Goal: Task Accomplishment & Management: Use online tool/utility

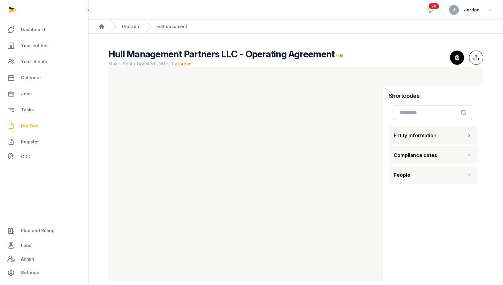
click at [33, 121] on link "DocGen" at bounding box center [44, 125] width 79 height 15
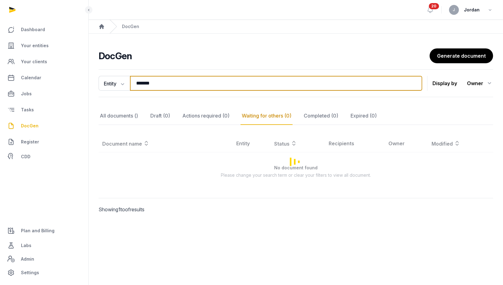
click at [161, 82] on input "*******" at bounding box center [276, 83] width 293 height 15
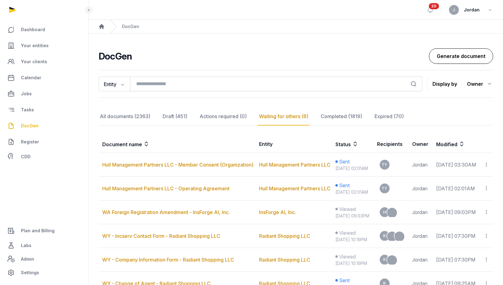
click at [452, 59] on link "Generate document" at bounding box center [461, 55] width 64 height 15
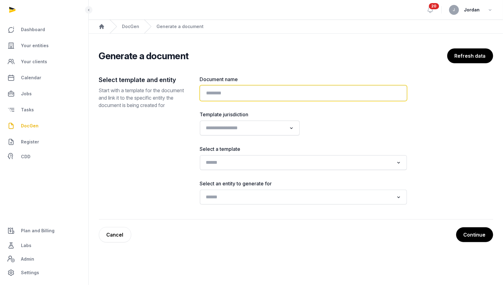
click at [299, 95] on input "text" at bounding box center [303, 92] width 207 height 15
type input "*"
type input "***"
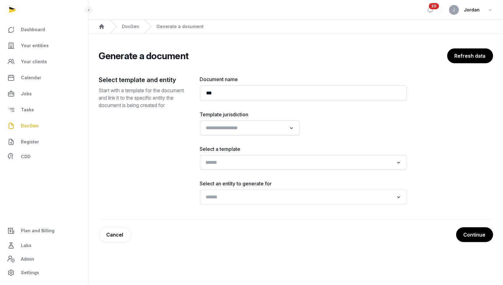
click at [270, 164] on input "Search for option" at bounding box center [299, 162] width 191 height 9
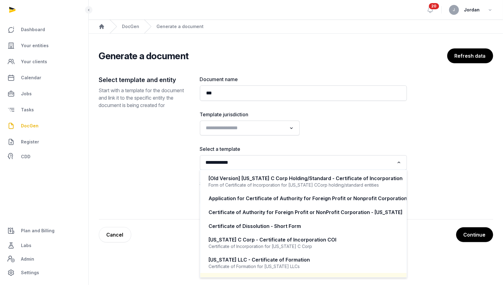
scroll to position [15, 0]
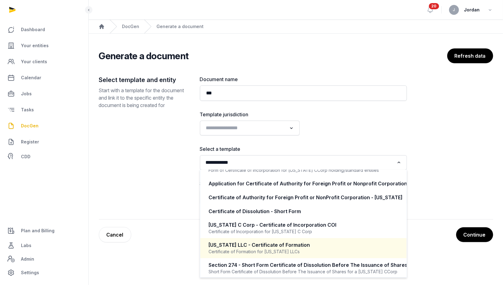
click at [276, 248] on div "Certificate of Formation for [US_STATE] LLCs" at bounding box center [303, 251] width 189 height 6
type input "**********"
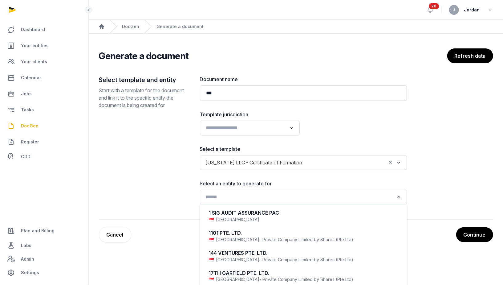
click at [293, 196] on input "Search for option" at bounding box center [299, 197] width 191 height 9
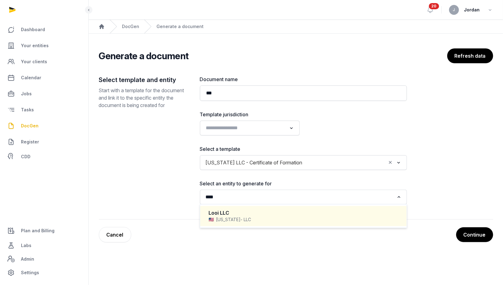
click at [265, 207] on div "Looi LLC Delaware - LLC" at bounding box center [304, 216] width 194 height 18
type input "****"
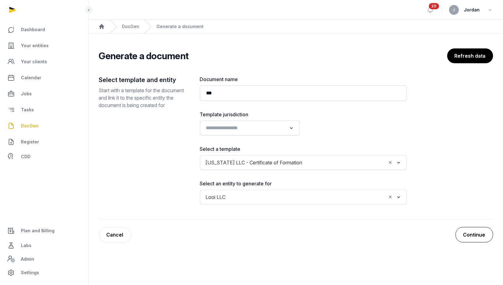
click at [486, 230] on button "Continue" at bounding box center [475, 234] width 38 height 15
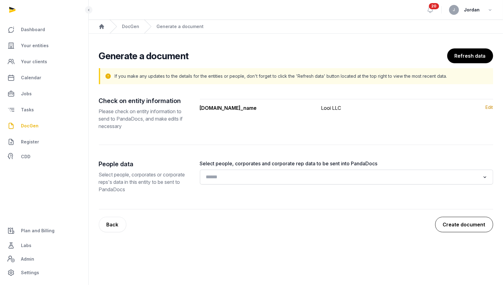
click at [454, 228] on button "Create document" at bounding box center [465, 224] width 58 height 15
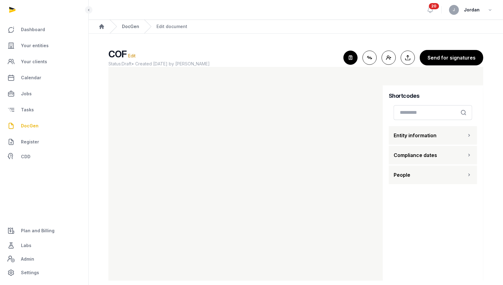
click at [134, 24] on link "DocGen" at bounding box center [130, 26] width 17 height 6
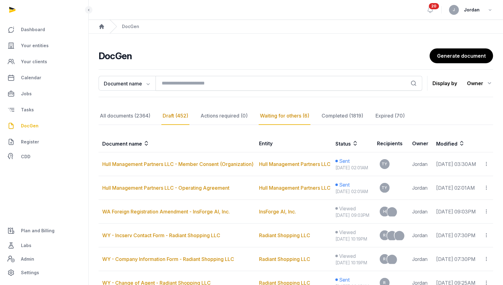
click at [179, 117] on div "Draft (452)" at bounding box center [176, 116] width 28 height 18
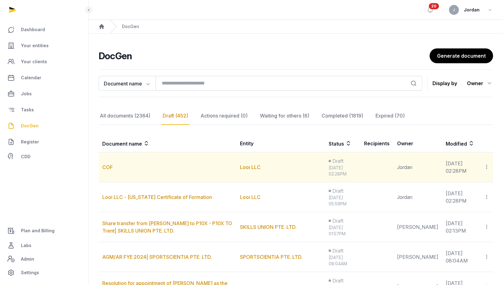
click at [489, 164] on icon at bounding box center [487, 167] width 6 height 6
click at [466, 197] on div "Delete" at bounding box center [465, 196] width 49 height 12
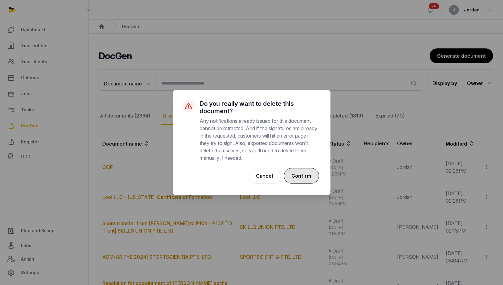
click at [309, 177] on button "Confirm" at bounding box center [301, 175] width 35 height 15
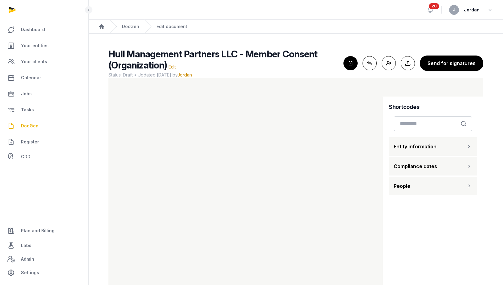
click at [43, 43] on span "Your entities" at bounding box center [35, 45] width 28 height 7
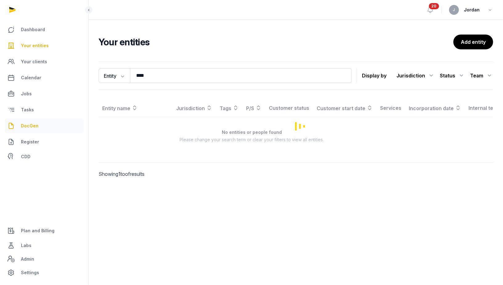
click at [29, 130] on link "DocGen" at bounding box center [44, 125] width 79 height 15
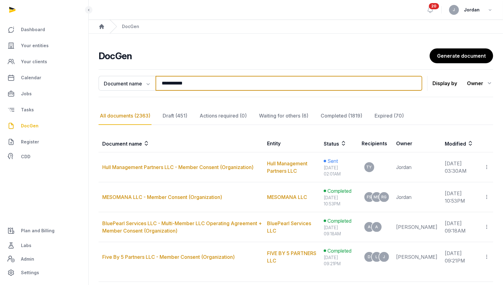
click at [175, 85] on input "**********" at bounding box center [289, 83] width 267 height 15
paste input "**********"
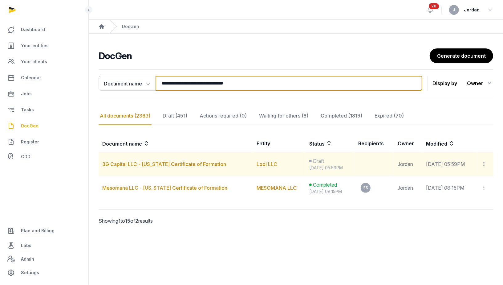
type input "**********"
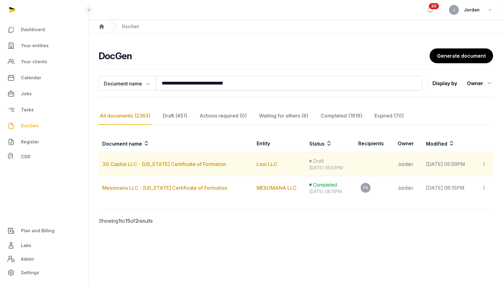
click at [487, 165] on icon at bounding box center [485, 164] width 6 height 6
click at [423, 162] on td "Sep 09, 2025 05:59PM" at bounding box center [450, 164] width 55 height 24
click at [203, 158] on td "3G Capital LLC - Delaware Certificate of Formation" at bounding box center [176, 164] width 154 height 24
click at [203, 159] on td "3G Capital LLC - Delaware Certificate of Formation" at bounding box center [176, 164] width 154 height 24
click at [203, 163] on link "3G Capital LLC - Delaware Certificate of Formation" at bounding box center [164, 164] width 124 height 6
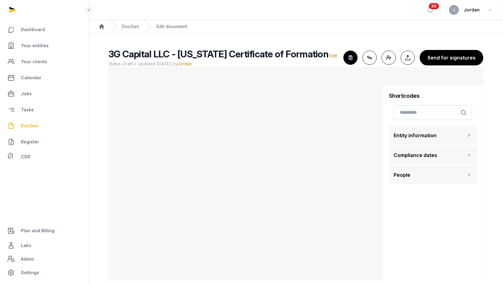
click at [354, 64] on icon "button" at bounding box center [351, 58] width 14 height 14
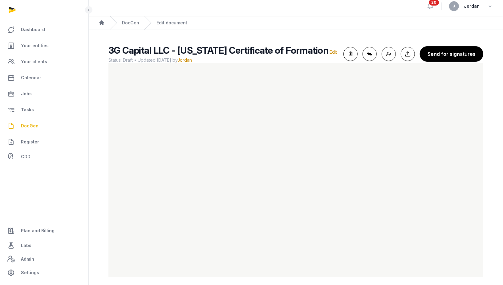
scroll to position [3, 0]
click at [160, 51] on span "3G Capital LLC - Delaware Certificate of Formation" at bounding box center [219, 50] width 220 height 11
click at [162, 51] on span "3G Capital LLC - Delaware Certificate of Formation" at bounding box center [219, 50] width 220 height 11
click at [330, 52] on span "Edit" at bounding box center [333, 52] width 7 height 5
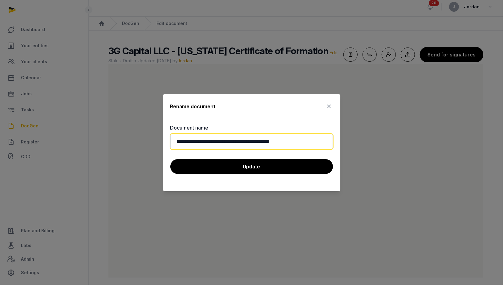
drag, startPoint x: 210, startPoint y: 142, endPoint x: 178, endPoint y: 142, distance: 32.7
click at [178, 142] on input "**********" at bounding box center [251, 141] width 163 height 15
paste input "text"
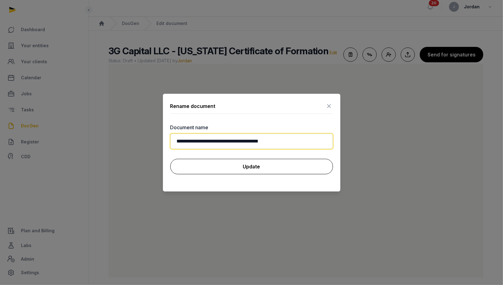
type input "**********"
click at [219, 163] on button "Update" at bounding box center [251, 166] width 163 height 15
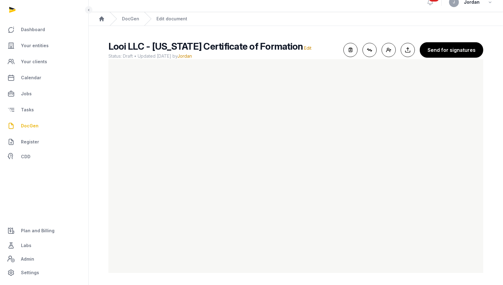
scroll to position [0, 0]
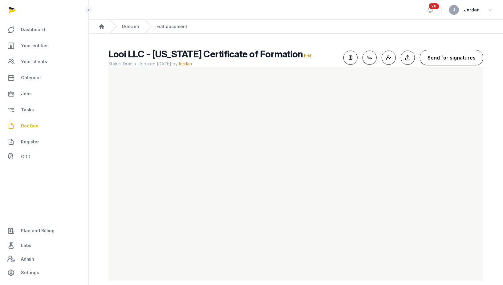
click at [435, 52] on button "Send for signatures" at bounding box center [452, 57] width 64 height 15
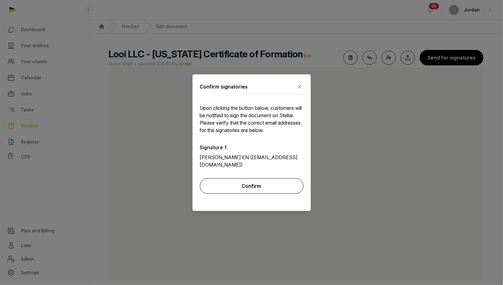
click at [279, 178] on button "Confirm" at bounding box center [252, 185] width 104 height 15
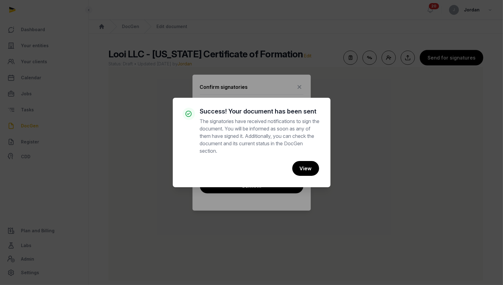
click at [342, 137] on div "× Success! Your document has been sent The signatories have received notificati…" at bounding box center [251, 142] width 503 height 285
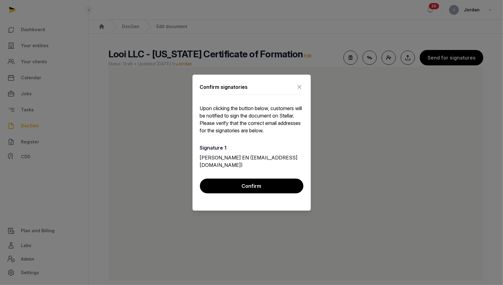
click at [298, 90] on icon at bounding box center [299, 87] width 7 height 10
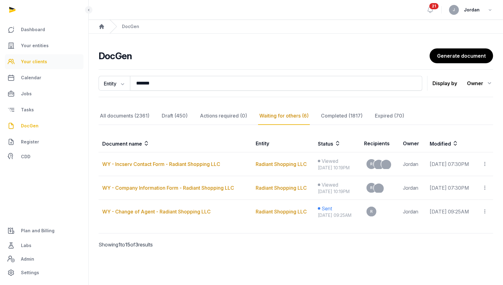
click at [48, 55] on link "Your clients" at bounding box center [44, 61] width 79 height 15
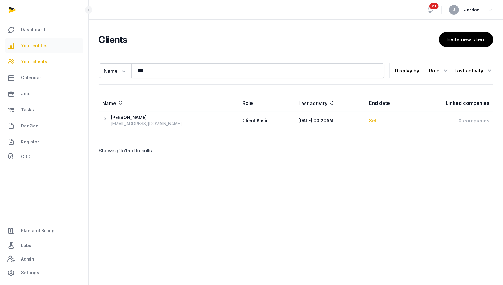
click at [49, 47] on link "Your entities" at bounding box center [44, 45] width 79 height 15
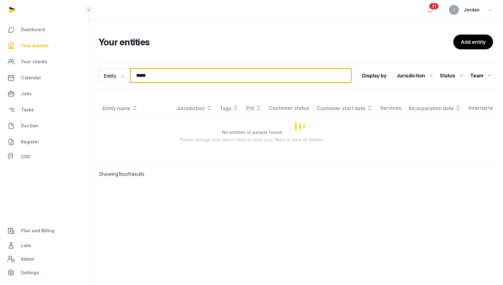
click at [146, 74] on input "****" at bounding box center [241, 75] width 222 height 15
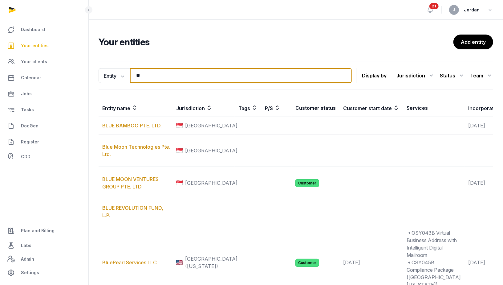
type input "*"
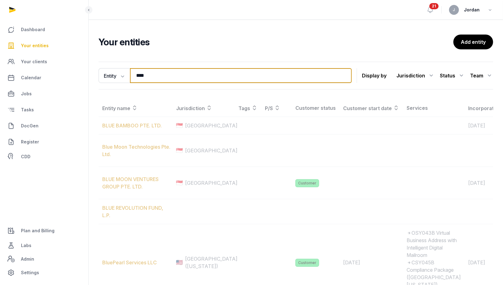
type input "****"
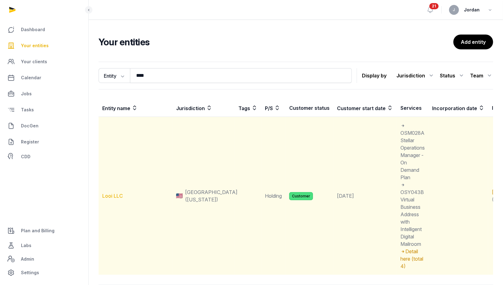
click at [117, 195] on link "Looi LLC" at bounding box center [112, 196] width 21 height 6
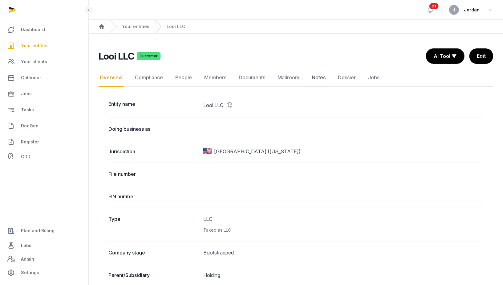
click at [317, 78] on link "Notes" at bounding box center [319, 78] width 16 height 18
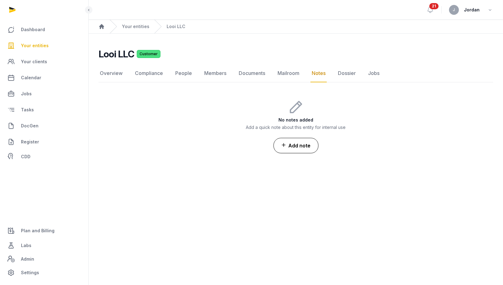
click at [300, 144] on button "Add note" at bounding box center [296, 145] width 45 height 15
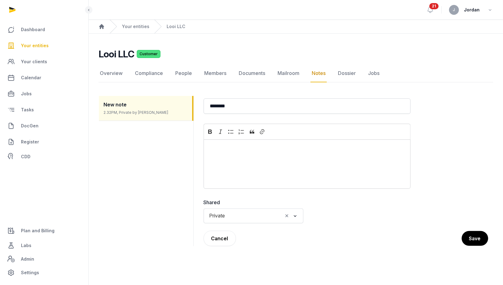
click at [229, 152] on div "Editor editing area: main" at bounding box center [307, 163] width 207 height 49
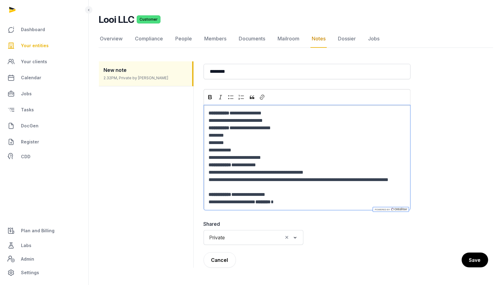
scroll to position [35, 0]
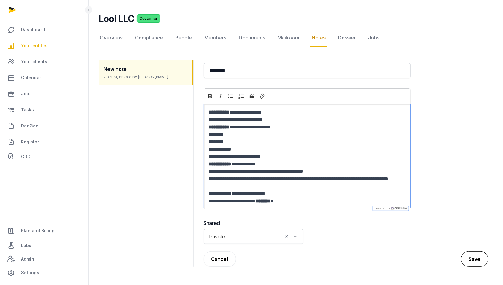
click at [469, 256] on button "Save" at bounding box center [475, 258] width 27 height 15
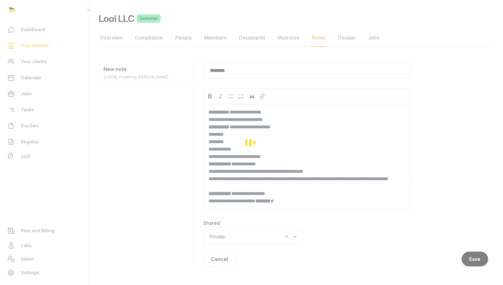
scroll to position [0, 0]
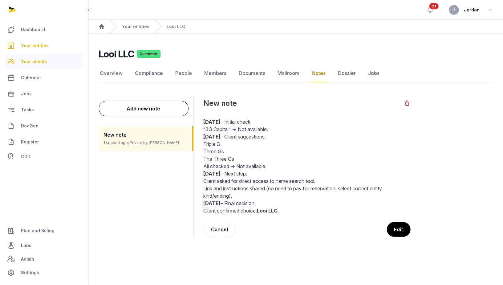
click at [52, 63] on link "Your clients" at bounding box center [44, 61] width 79 height 15
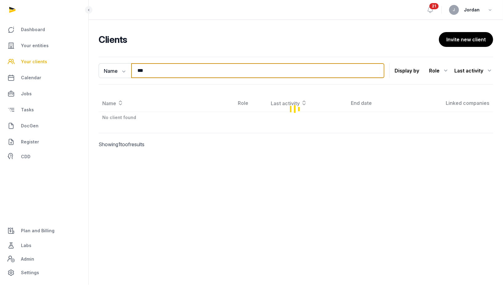
click at [152, 72] on input "***" at bounding box center [257, 70] width 253 height 15
type input "****"
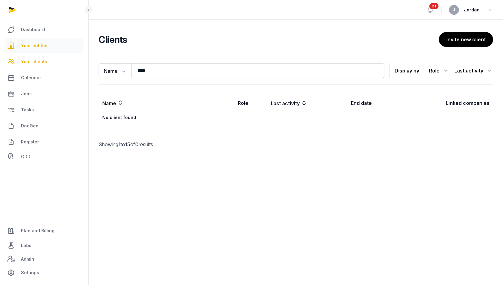
click at [29, 40] on link "Your entities" at bounding box center [44, 45] width 79 height 15
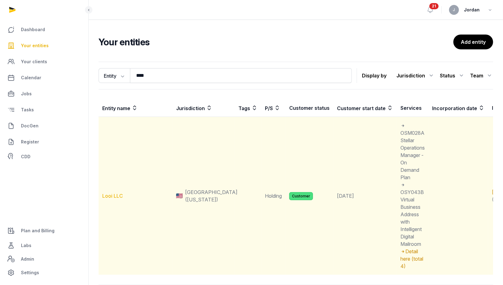
click at [121, 195] on link "Looi LLC" at bounding box center [112, 196] width 21 height 6
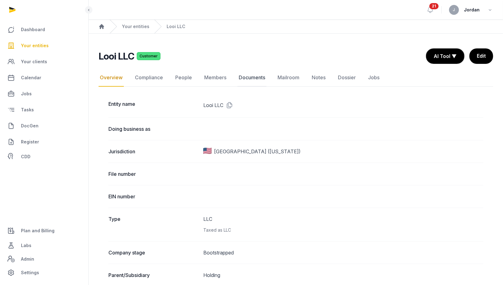
click at [249, 75] on link "Documents" at bounding box center [252, 78] width 29 height 18
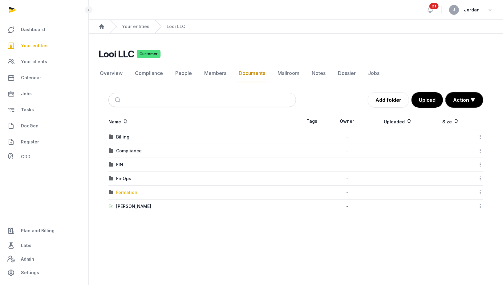
click at [129, 192] on div "Formation" at bounding box center [126, 192] width 21 height 6
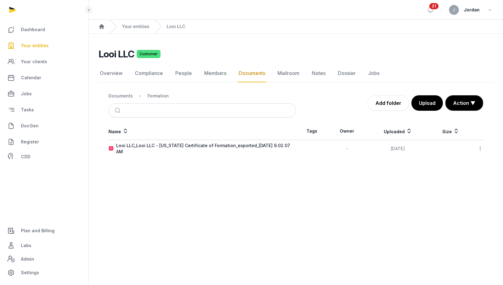
click at [482, 149] on icon at bounding box center [481, 148] width 6 height 6
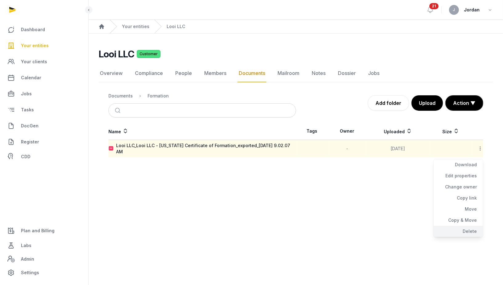
click at [468, 226] on div "Delete" at bounding box center [458, 231] width 49 height 11
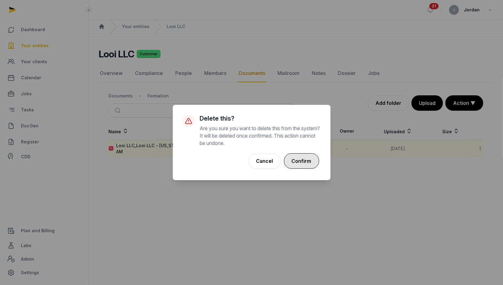
click at [308, 164] on button "Confirm" at bounding box center [301, 160] width 35 height 15
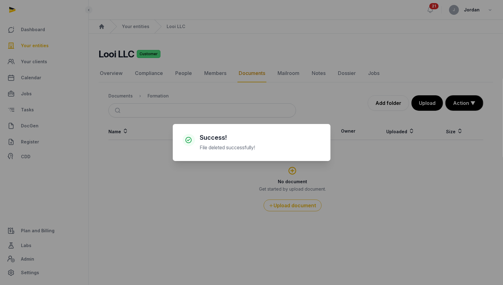
click at [31, 129] on div "× Success! File deleted successfully! Cancel No OK" at bounding box center [251, 142] width 503 height 285
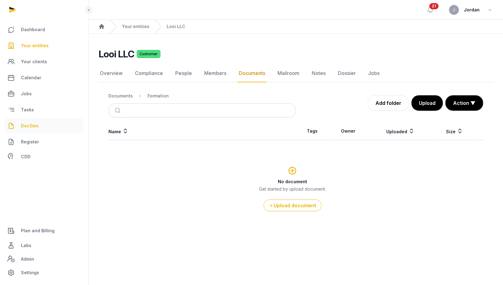
click at [32, 128] on span "DocGen" at bounding box center [30, 125] width 18 height 7
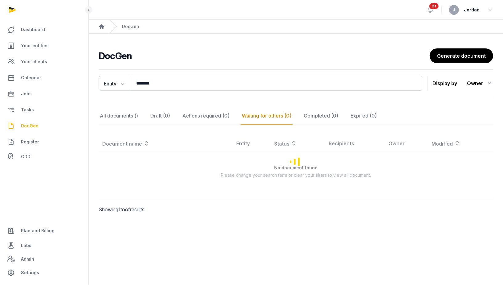
click at [32, 128] on span "DocGen" at bounding box center [30, 125] width 18 height 7
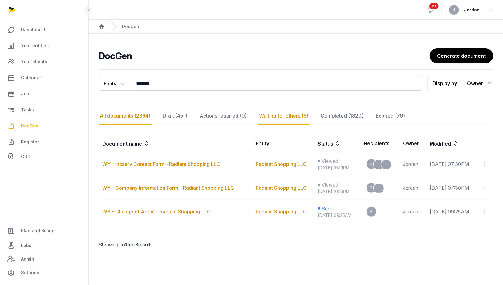
click at [123, 114] on div "All documents (2364)" at bounding box center [125, 116] width 53 height 18
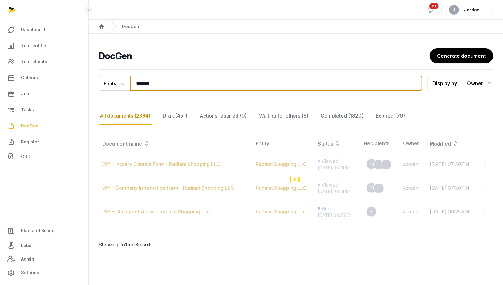
click at [163, 84] on input "*******" at bounding box center [276, 83] width 293 height 15
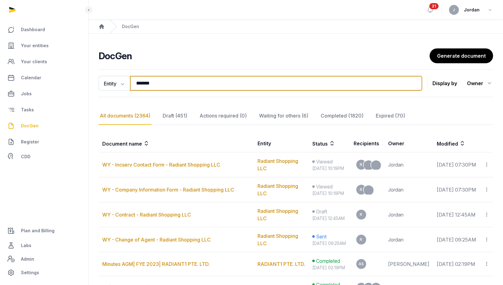
click at [163, 84] on input "*******" at bounding box center [276, 83] width 293 height 15
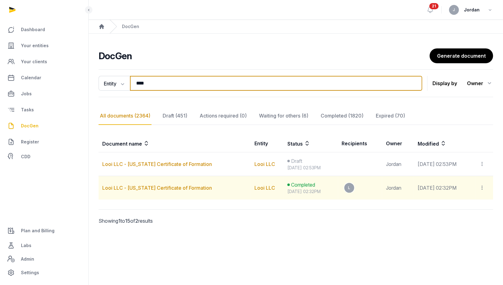
type input "****"
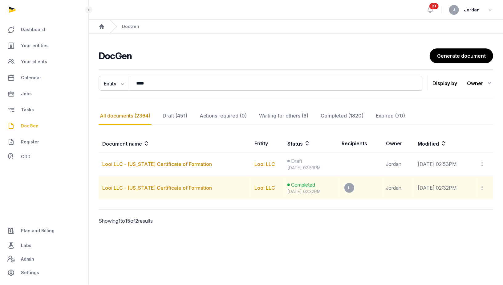
click at [485, 187] on icon at bounding box center [483, 187] width 6 height 6
click at [465, 213] on div "Delete" at bounding box center [465, 217] width 49 height 12
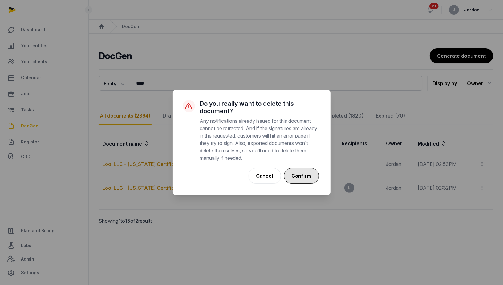
click at [308, 175] on button "Confirm" at bounding box center [301, 175] width 35 height 15
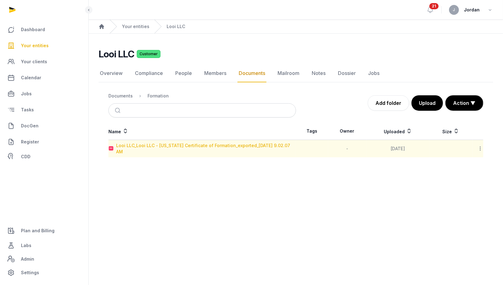
click at [256, 145] on div "Looi LLC_Looi LLC - [US_STATE] Certificate of Formation_exported_[DATE] 9.02.07…" at bounding box center [206, 148] width 180 height 12
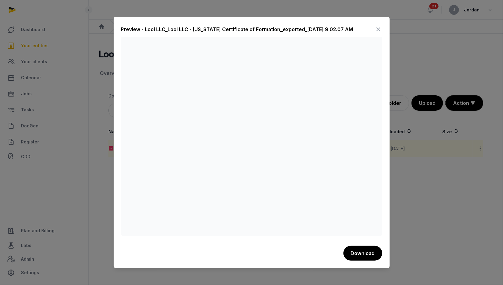
click at [378, 31] on icon at bounding box center [378, 29] width 7 height 10
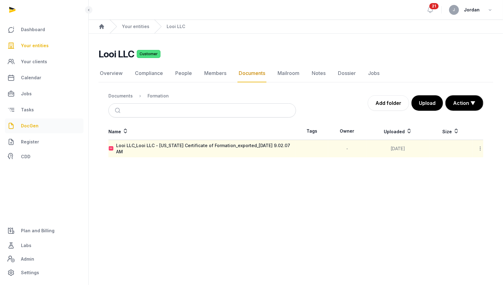
click at [35, 127] on span "DocGen" at bounding box center [30, 125] width 18 height 7
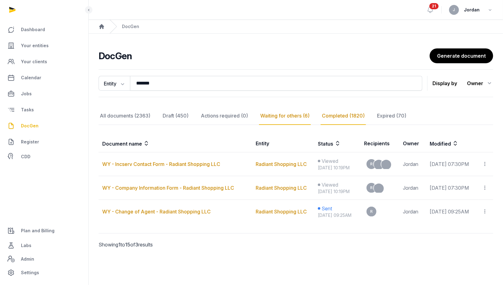
click at [340, 119] on div "Completed (1820)" at bounding box center [343, 116] width 45 height 18
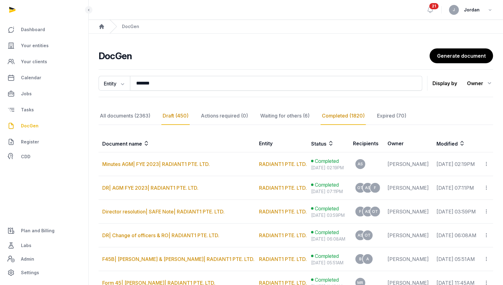
click at [178, 116] on div "Draft (450)" at bounding box center [176, 116] width 28 height 18
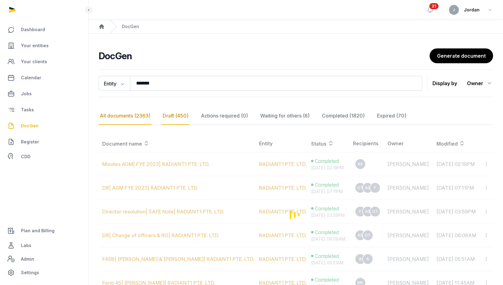
click at [137, 118] on div "All documents (2363)" at bounding box center [125, 116] width 53 height 18
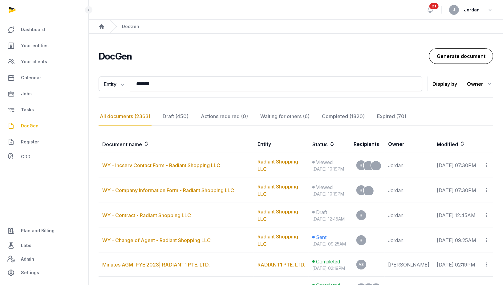
click at [450, 59] on link "Generate document" at bounding box center [461, 55] width 64 height 15
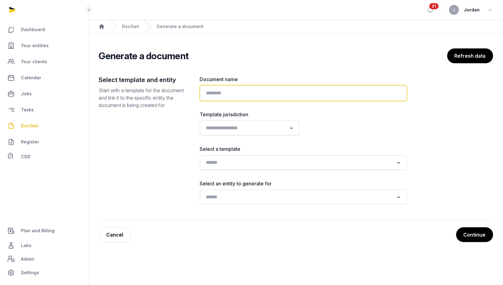
click at [290, 95] on input "text" at bounding box center [303, 92] width 207 height 15
paste input "**********"
type input "**********"
paste input "**********"
click at [205, 94] on input "**********" at bounding box center [303, 92] width 207 height 15
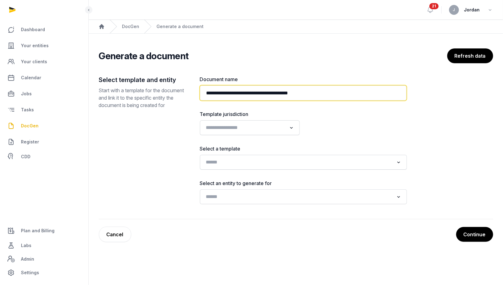
type input "**********"
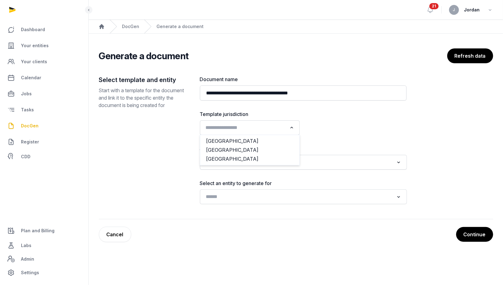
click at [222, 126] on input "Search for option" at bounding box center [246, 127] width 84 height 9
click at [222, 159] on li "[GEOGRAPHIC_DATA]" at bounding box center [249, 158] width 99 height 9
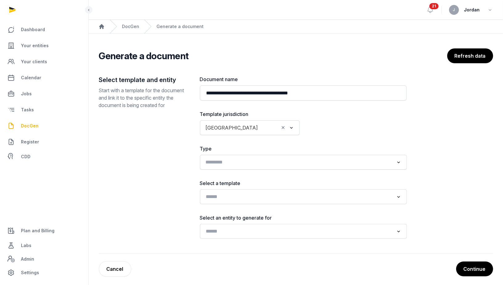
click at [242, 162] on input "Search for option" at bounding box center [299, 162] width 191 height 9
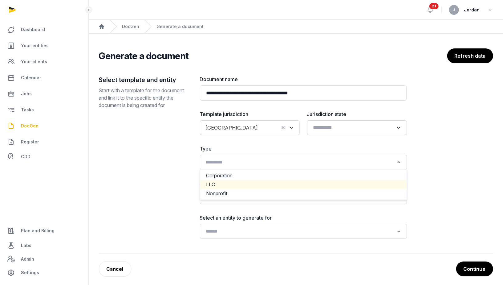
click at [235, 182] on li "LLC" at bounding box center [303, 184] width 207 height 9
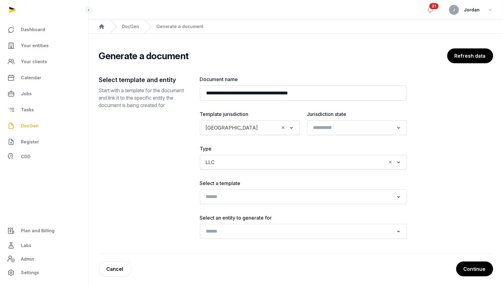
click at [255, 191] on div "Loading..." at bounding box center [303, 196] width 207 height 15
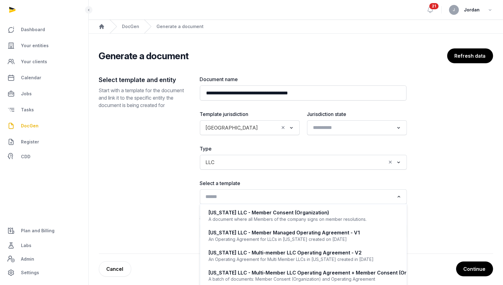
click at [254, 198] on input "Search for option" at bounding box center [299, 196] width 191 height 9
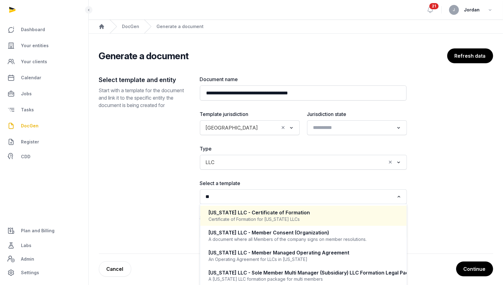
click at [288, 213] on div "[US_STATE] LLC - Certificate of Formation" at bounding box center [303, 212] width 189 height 7
type input "**"
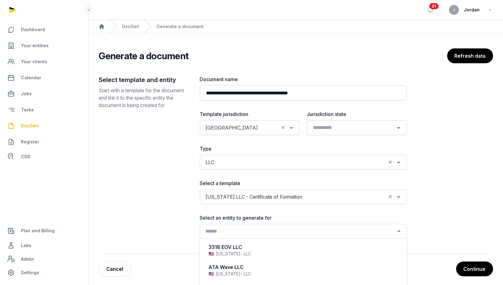
click at [266, 231] on input "Search for option" at bounding box center [299, 231] width 191 height 9
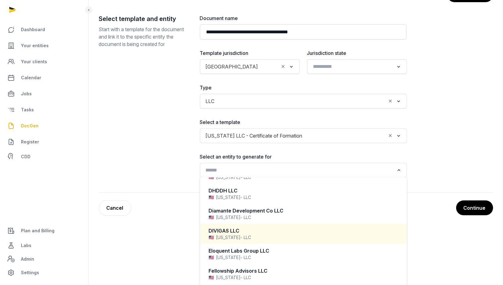
scroll to position [141, 0]
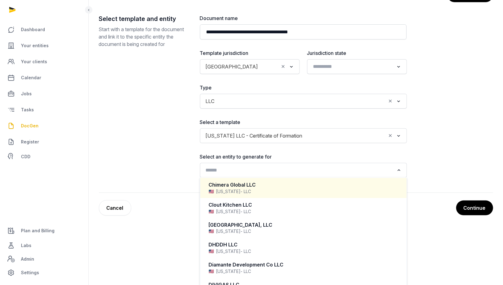
click at [255, 169] on input "Search for option" at bounding box center [299, 170] width 191 height 9
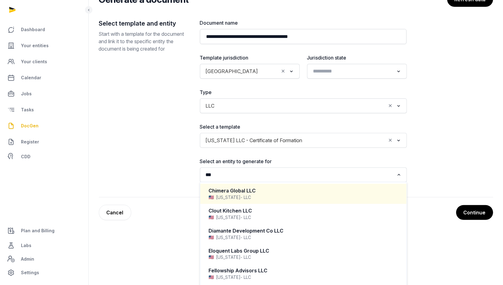
scroll to position [3, 0]
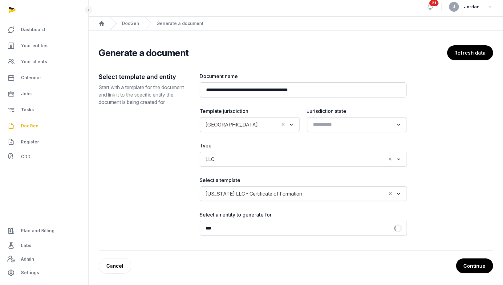
type input "***"
click at [250, 231] on input "Search for option" at bounding box center [299, 228] width 191 height 9
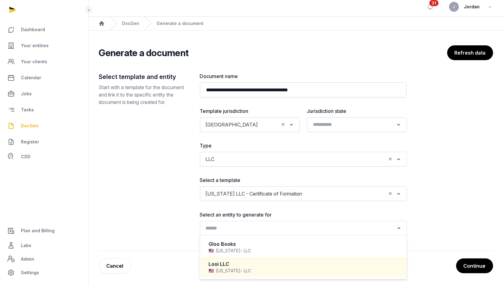
click at [237, 264] on div "Looi LLC" at bounding box center [303, 264] width 189 height 7
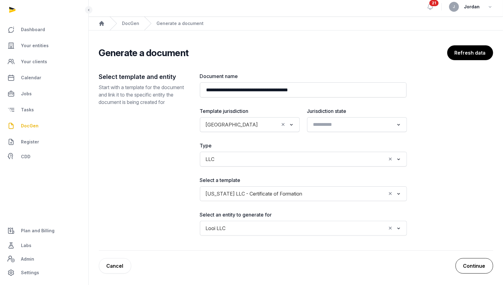
click at [464, 262] on button "Continue" at bounding box center [475, 265] width 38 height 15
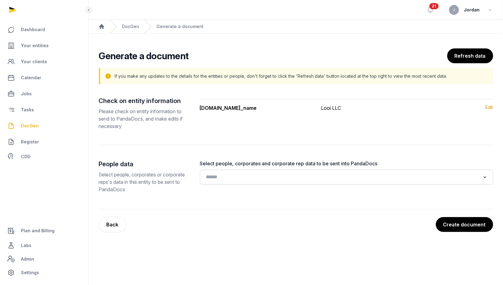
scroll to position [0, 0]
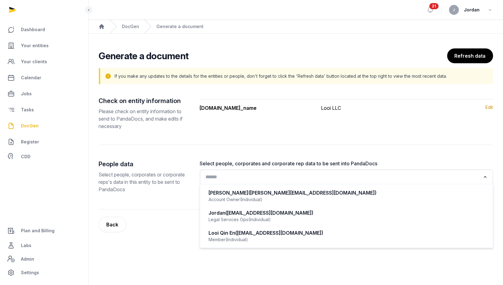
click at [268, 180] on input "Search for option" at bounding box center [342, 177] width 277 height 9
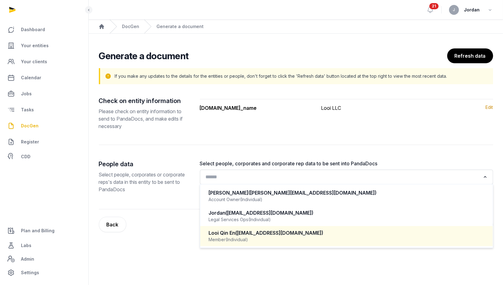
click at [262, 237] on div "Member (Individual)" at bounding box center [347, 239] width 276 height 6
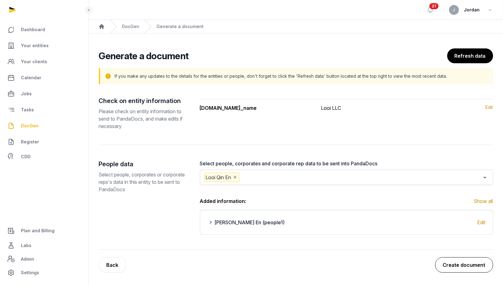
click at [470, 260] on button "Create document" at bounding box center [465, 264] width 58 height 15
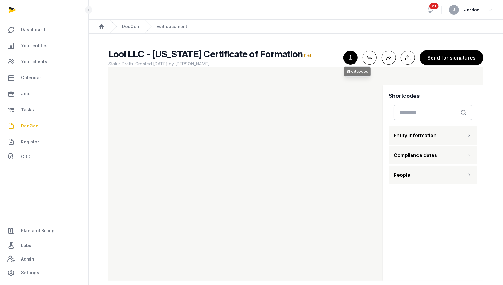
click at [358, 58] on icon "button" at bounding box center [351, 58] width 14 height 14
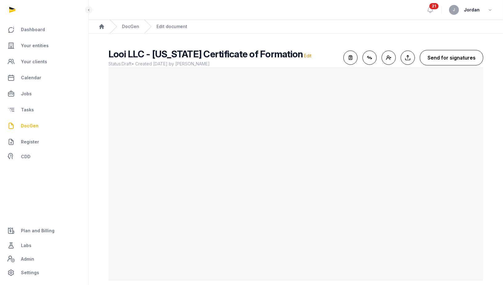
click at [449, 58] on button "Send for signatures" at bounding box center [452, 57] width 64 height 15
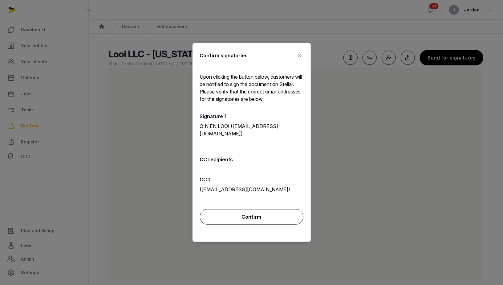
click at [256, 217] on button "Confirm" at bounding box center [252, 216] width 104 height 15
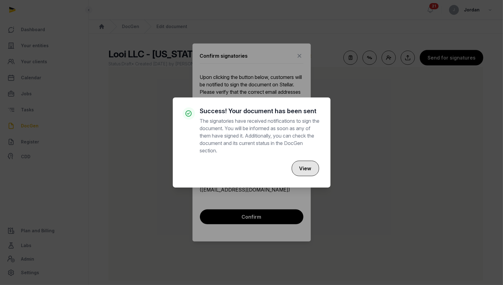
click at [303, 166] on button "View" at bounding box center [305, 168] width 27 height 15
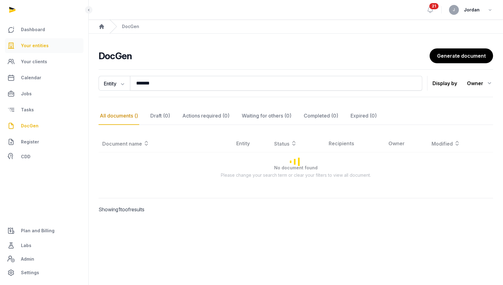
click at [44, 48] on span "Your entities" at bounding box center [35, 45] width 28 height 7
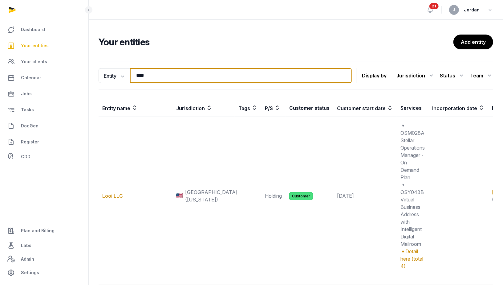
click at [162, 75] on input "****" at bounding box center [241, 75] width 222 height 15
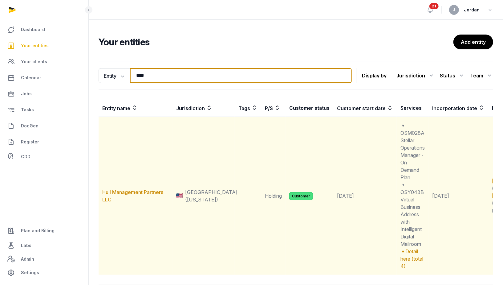
type input "****"
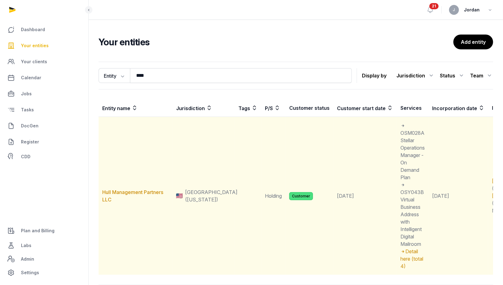
click at [120, 197] on td "Hull Management Partners LLC" at bounding box center [136, 196] width 74 height 158
click at [125, 189] on link "Hull Management Partners LLC" at bounding box center [132, 196] width 61 height 14
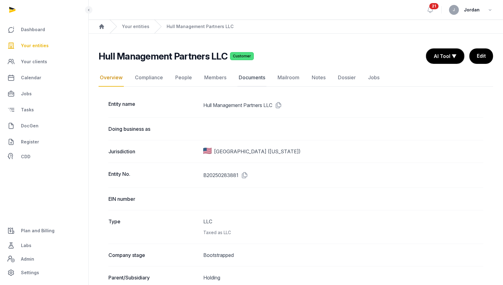
click at [248, 73] on link "Documents" at bounding box center [252, 78] width 29 height 18
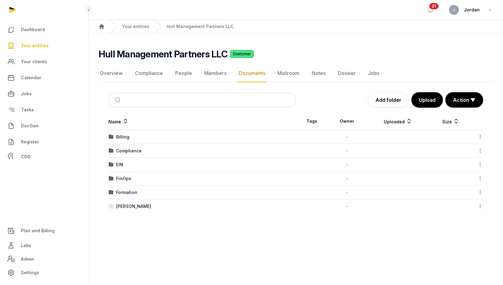
click at [193, 191] on div "Formation" at bounding box center [202, 192] width 187 height 6
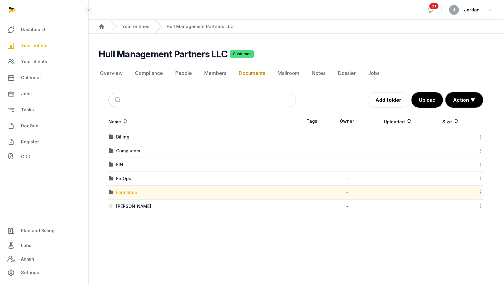
click at [134, 191] on div "Formation" at bounding box center [126, 192] width 21 height 6
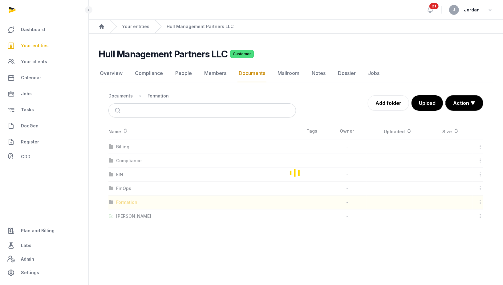
click at [134, 191] on div "Loading" at bounding box center [296, 172] width 395 height 101
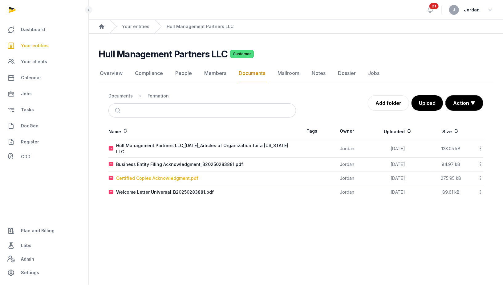
click at [187, 179] on div "Certified Copies Acknowledgment.pdf" at bounding box center [157, 178] width 82 height 6
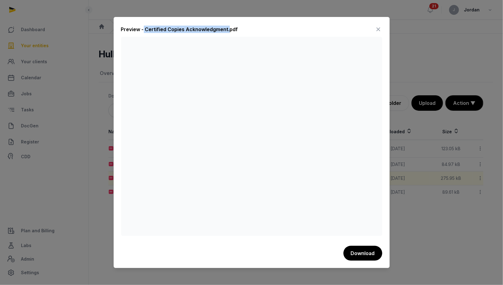
drag, startPoint x: 143, startPoint y: 28, endPoint x: 227, endPoint y: 30, distance: 83.6
click at [227, 30] on div "Preview - Certified Copies Acknowledgment.pdf" at bounding box center [179, 29] width 117 height 7
copy div "Certified Copies Acknowledgment."
click at [404, 57] on div at bounding box center [251, 142] width 503 height 285
click at [378, 29] on icon at bounding box center [378, 29] width 7 height 10
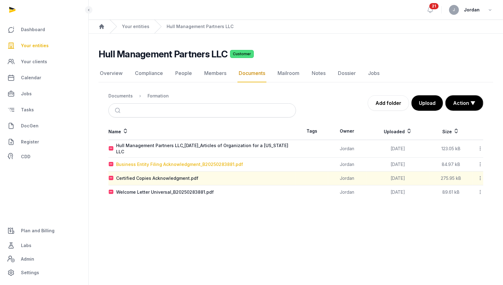
click at [201, 165] on div "Business Entity Filing Acknowledgment_B20250283881.pdf" at bounding box center [179, 164] width 127 height 6
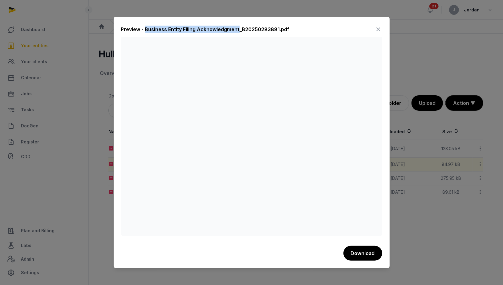
drag, startPoint x: 145, startPoint y: 28, endPoint x: 237, endPoint y: 27, distance: 92.8
click at [237, 27] on div "Preview - Business Entity Filing Acknowledgment_B20250283881.pdf" at bounding box center [205, 29] width 169 height 7
copy div "Business Entity Filing Acknowledgment"
click at [400, 110] on div at bounding box center [251, 142] width 503 height 285
click at [377, 28] on icon at bounding box center [378, 29] width 7 height 10
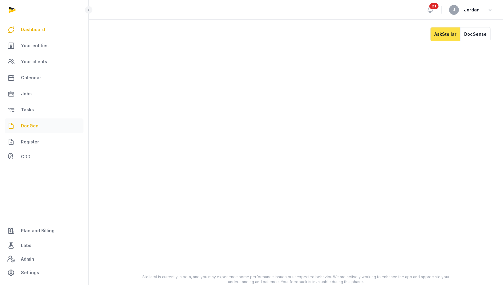
click at [42, 121] on link "DocGen" at bounding box center [44, 125] width 79 height 15
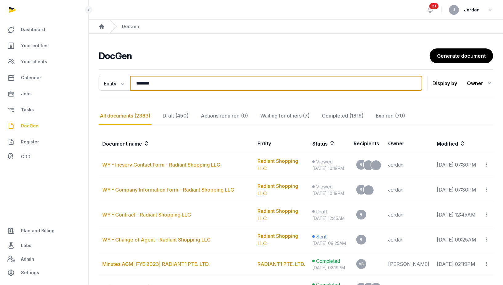
click at [153, 87] on input "*******" at bounding box center [276, 83] width 293 height 15
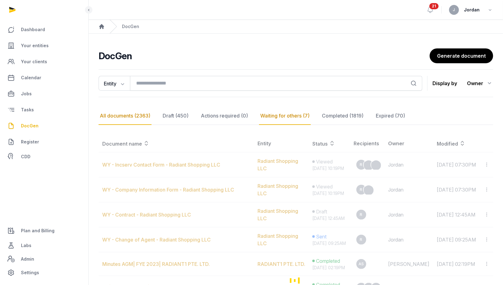
click at [280, 119] on div "Waiting for others (7)" at bounding box center [285, 116] width 52 height 18
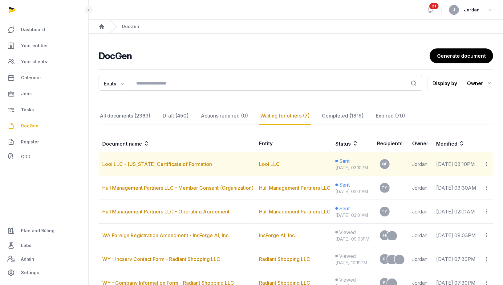
click at [214, 166] on td "Looi LLC - [US_STATE] Certificate of Formation" at bounding box center [177, 164] width 157 height 24
copy link "Looi LLC - [US_STATE] Certificate of Formation"
click at [489, 167] on icon at bounding box center [487, 164] width 6 height 6
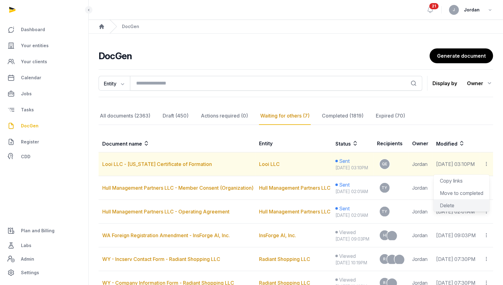
click at [461, 207] on div "Delete" at bounding box center [462, 205] width 56 height 12
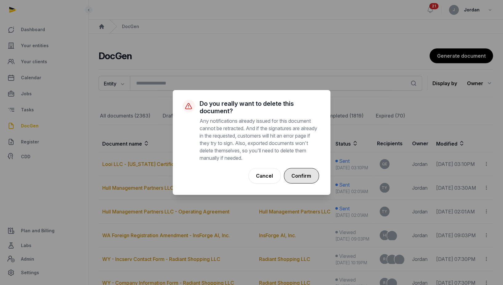
click at [314, 177] on button "Confirm" at bounding box center [301, 175] width 35 height 15
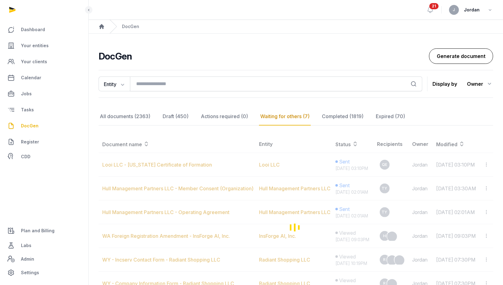
click at [451, 58] on link "Generate document" at bounding box center [461, 55] width 64 height 15
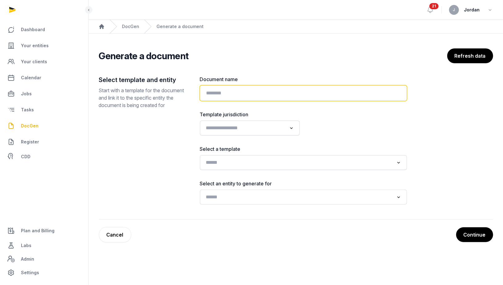
click at [293, 91] on input "text" at bounding box center [303, 92] width 207 height 15
paste input "**********"
type input "**********"
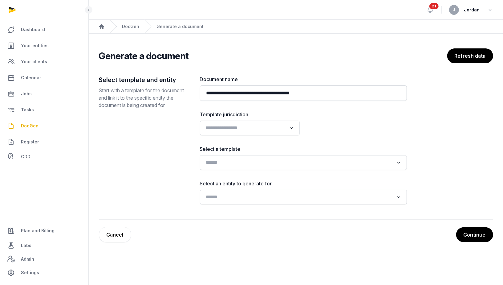
click at [282, 131] on input "Search for option" at bounding box center [246, 128] width 84 height 9
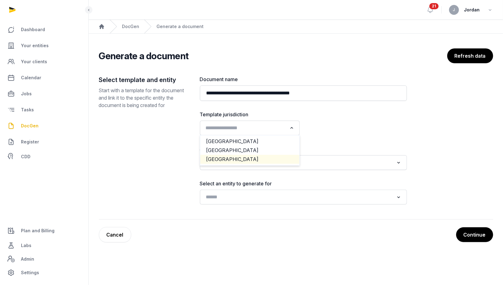
click at [266, 162] on li "[GEOGRAPHIC_DATA]" at bounding box center [249, 159] width 99 height 9
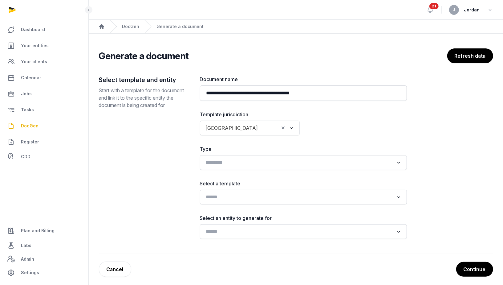
click at [266, 160] on input "Search for option" at bounding box center [299, 162] width 191 height 9
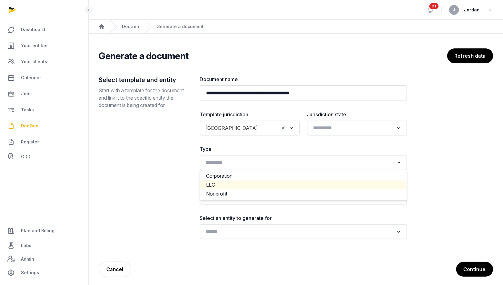
click at [262, 182] on li "LLC" at bounding box center [303, 184] width 207 height 9
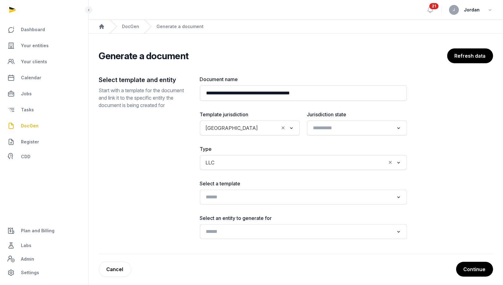
click at [260, 190] on div "Loading..." at bounding box center [303, 197] width 207 height 15
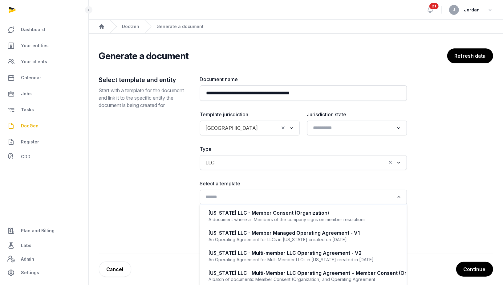
click at [260, 194] on input "Search for option" at bounding box center [299, 197] width 191 height 9
type input "*"
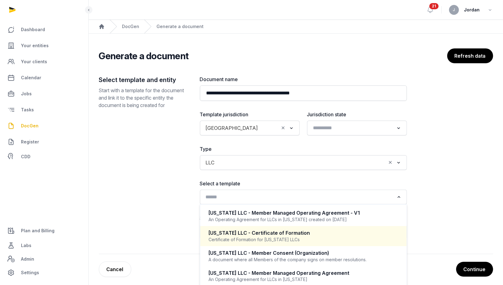
click at [273, 229] on div "[US_STATE] LLC - Certificate of Formation" at bounding box center [303, 232] width 189 height 7
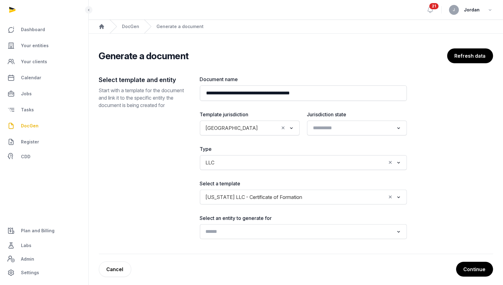
click at [261, 230] on input "Search for option" at bounding box center [299, 231] width 191 height 9
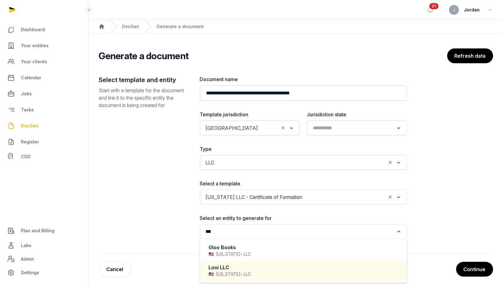
click at [239, 265] on div "Looi LLC" at bounding box center [303, 267] width 189 height 7
type input "***"
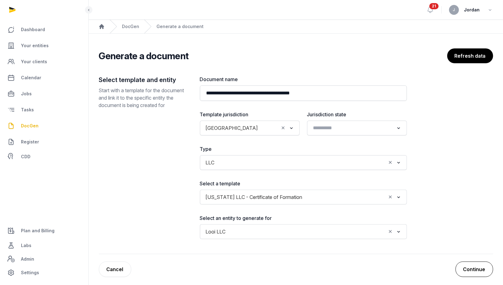
click at [462, 268] on button "Continue" at bounding box center [475, 268] width 38 height 15
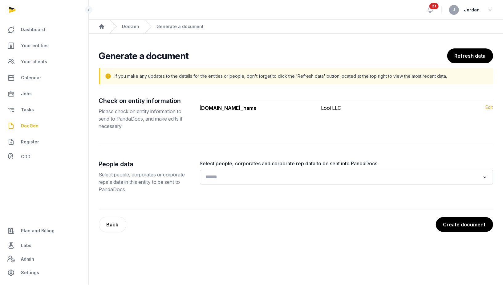
click at [348, 179] on input "Search for option" at bounding box center [342, 177] width 277 height 9
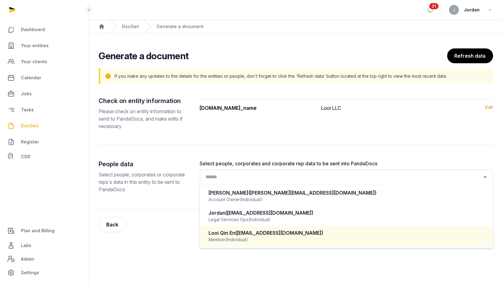
click at [300, 238] on div "Member (Individual)" at bounding box center [347, 239] width 276 height 6
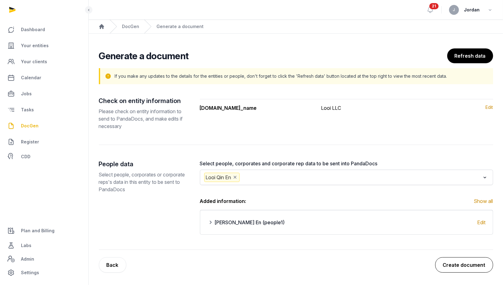
click at [456, 265] on button "Create document" at bounding box center [465, 264] width 58 height 15
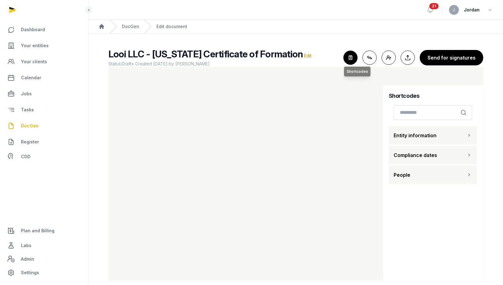
click at [350, 58] on icon "button" at bounding box center [351, 58] width 14 height 14
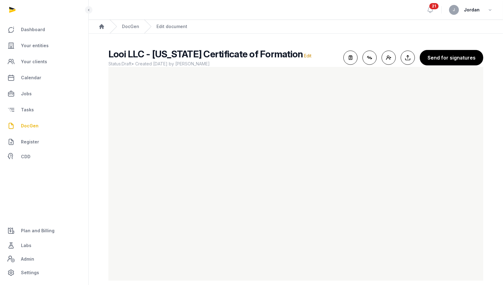
scroll to position [8, 0]
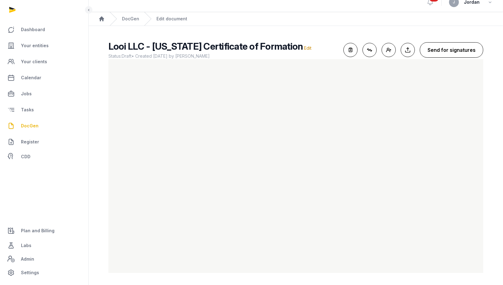
click at [451, 54] on button "Send for signatures" at bounding box center [452, 49] width 64 height 15
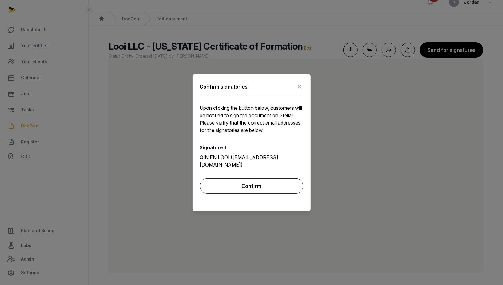
click at [265, 187] on button "Confirm" at bounding box center [252, 185] width 104 height 15
